Goal: Information Seeking & Learning: Find specific fact

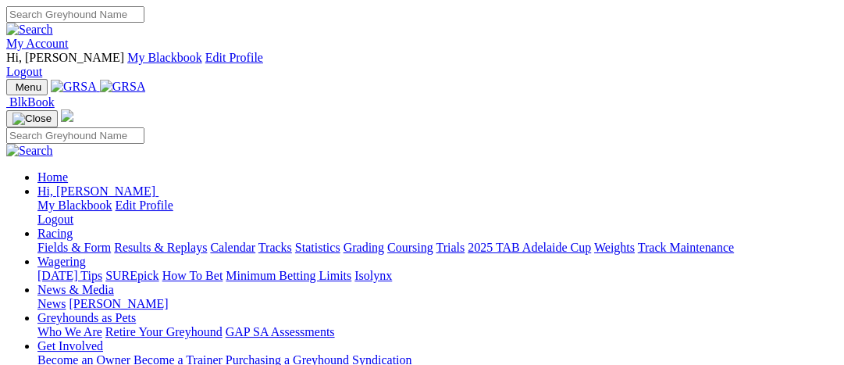
click at [56, 241] on link "Fields & Form" at bounding box center [73, 247] width 73 height 13
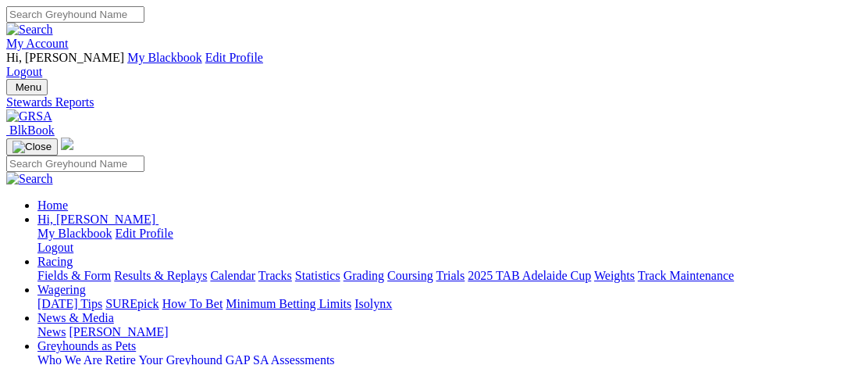
click at [114, 311] on link "News & Media" at bounding box center [75, 317] width 77 height 13
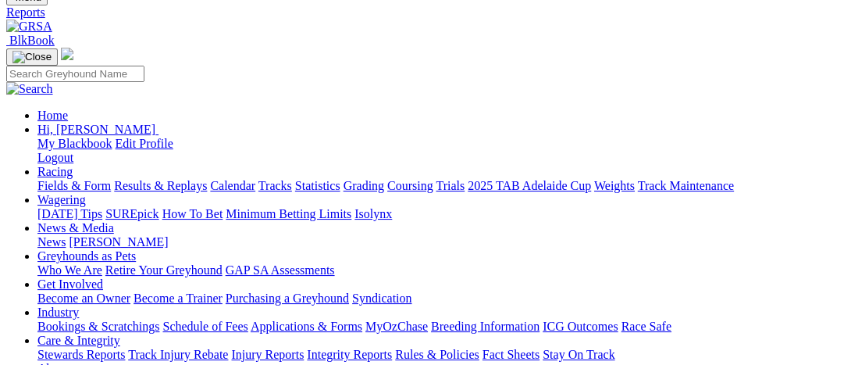
scroll to position [125, 0]
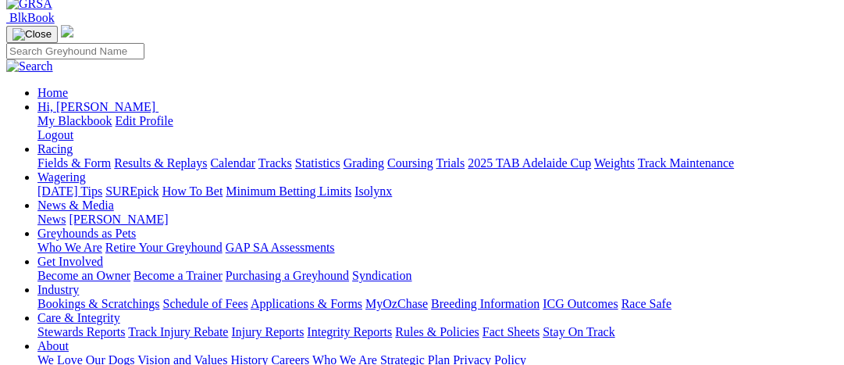
scroll to position [125, 0]
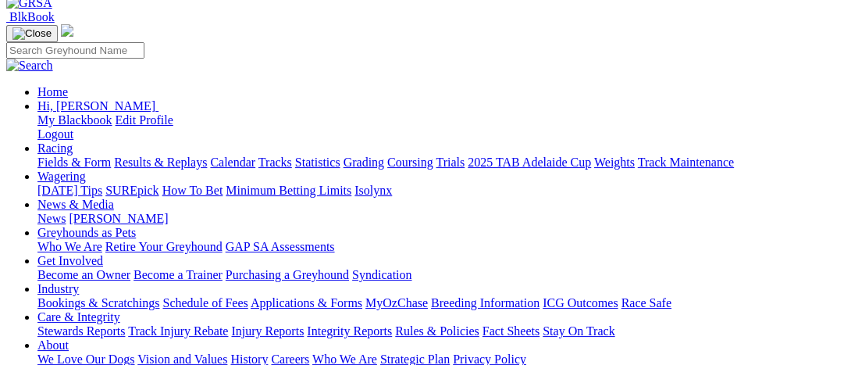
scroll to position [125, 0]
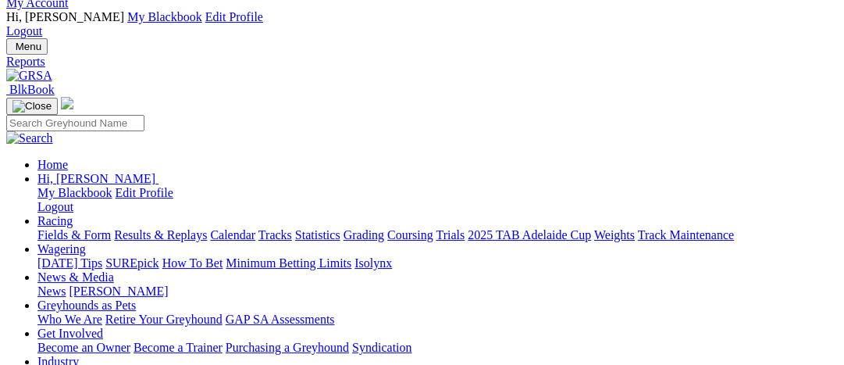
scroll to position [62, 0]
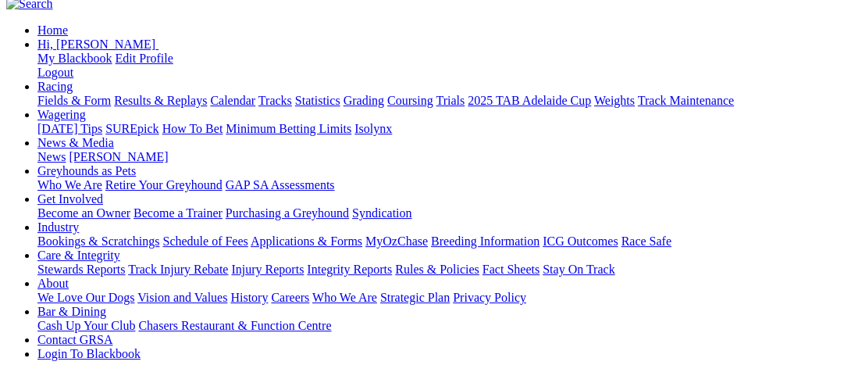
scroll to position [187, 0]
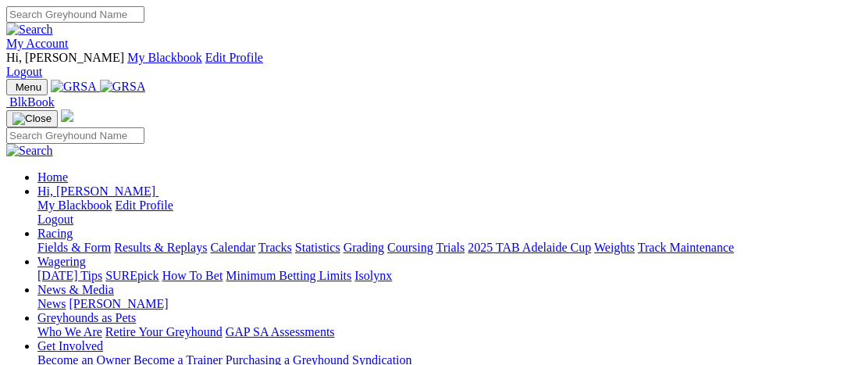
click at [69, 37] on link "My Account" at bounding box center [37, 43] width 62 height 13
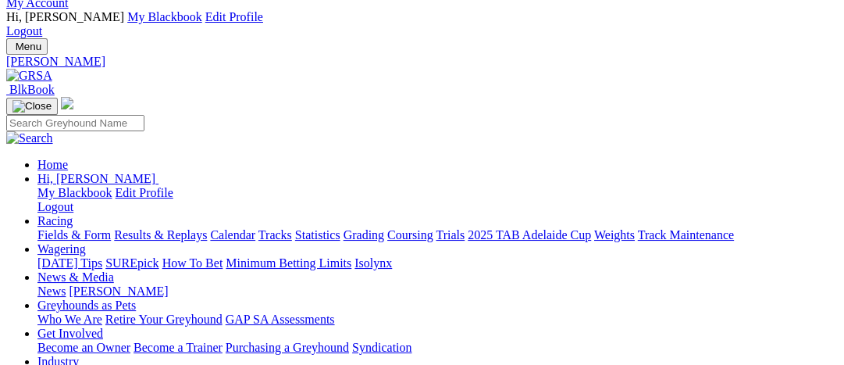
scroll to position [62, 0]
